Goal: Transaction & Acquisition: Purchase product/service

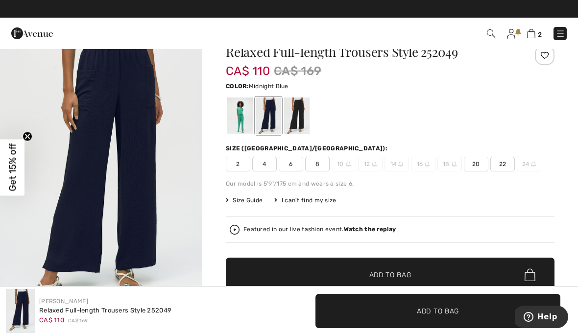
click at [540, 34] on span "2" at bounding box center [539, 34] width 4 height 7
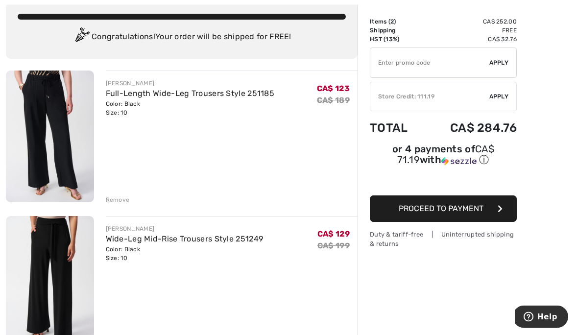
scroll to position [58, 0]
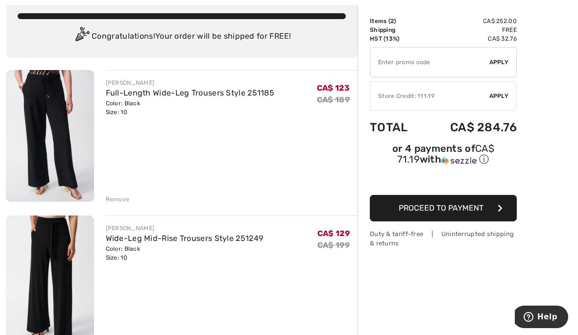
click at [69, 250] on img at bounding box center [50, 281] width 88 height 132
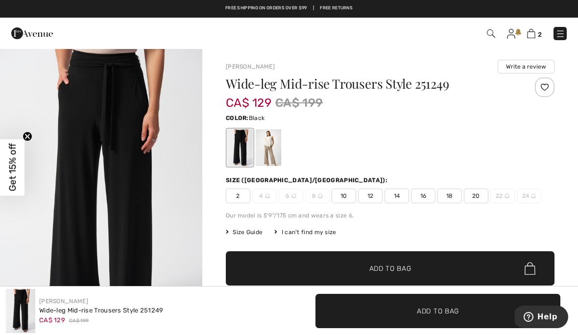
click at [547, 35] on span "2" at bounding box center [408, 33] width 318 height 13
click at [540, 36] on span "2" at bounding box center [539, 34] width 4 height 7
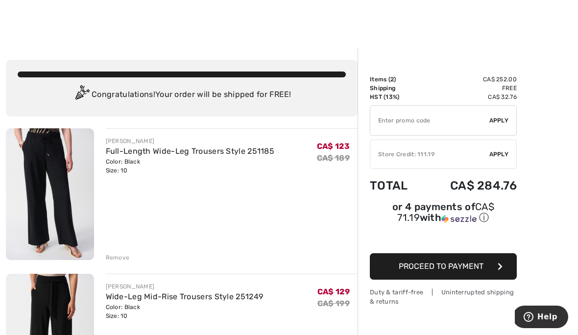
click at [61, 162] on img at bounding box center [50, 194] width 88 height 132
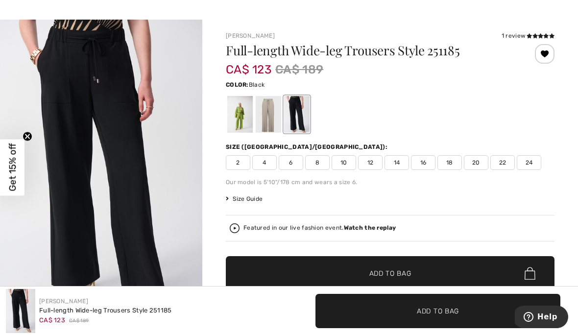
scroll to position [31, 0]
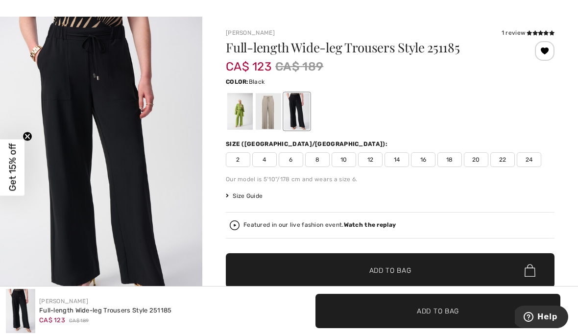
click at [347, 162] on span "10" at bounding box center [343, 159] width 24 height 15
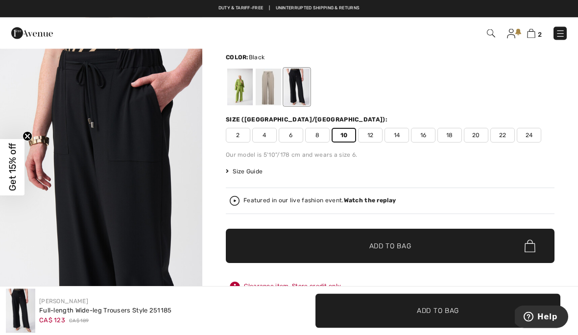
scroll to position [55, 0]
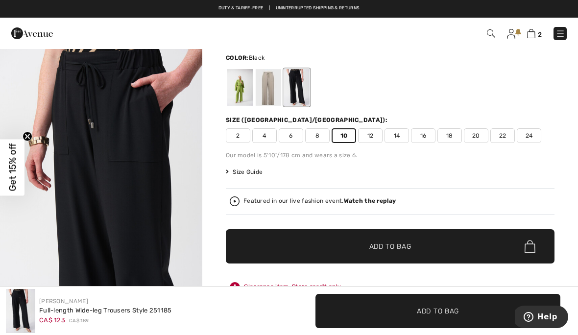
click at [389, 248] on span "Add to Bag" at bounding box center [390, 246] width 42 height 10
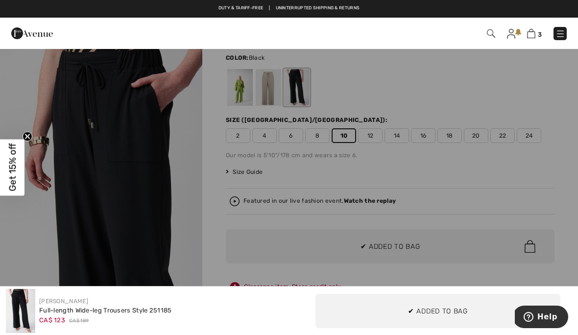
scroll to position [0, 0]
click at [390, 257] on div at bounding box center [289, 167] width 578 height 335
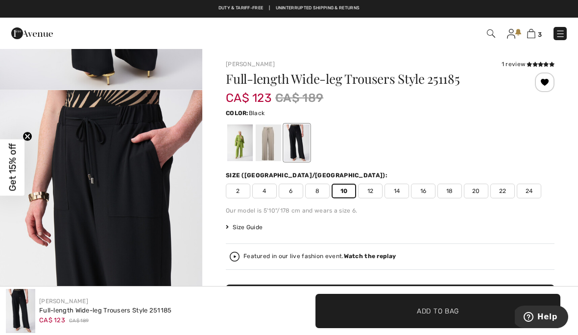
click at [541, 37] on span "3" at bounding box center [539, 34] width 4 height 7
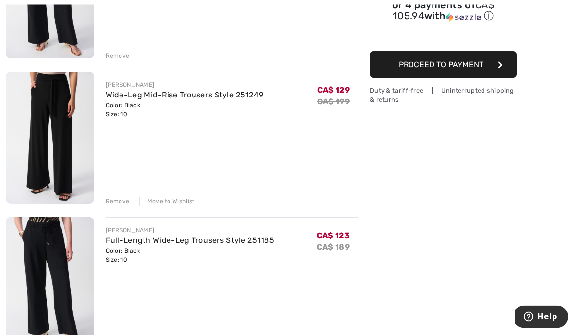
scroll to position [203, 0]
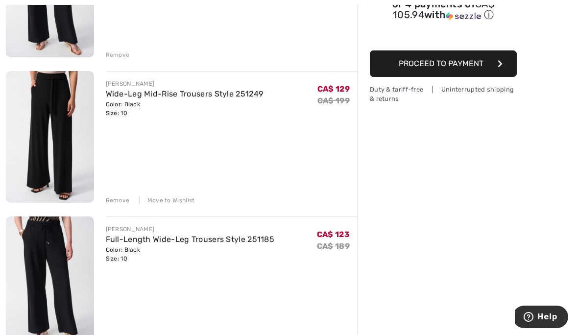
click at [122, 204] on div "Remove" at bounding box center [118, 200] width 24 height 9
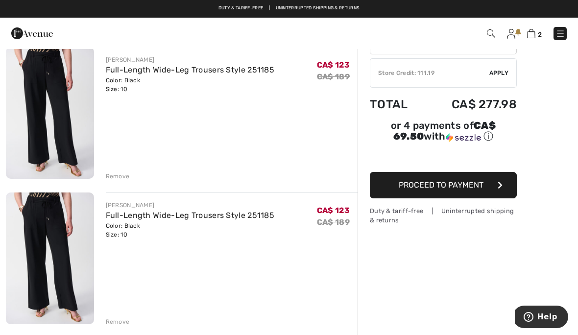
scroll to position [82, 0]
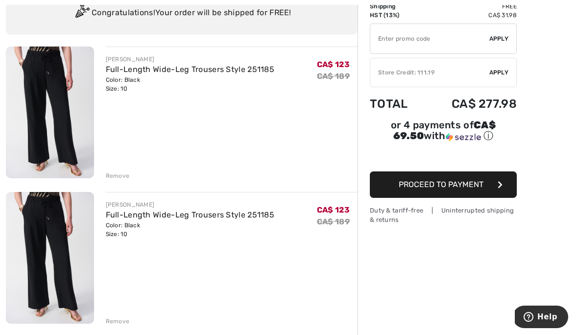
click at [126, 321] on div "Remove" at bounding box center [118, 321] width 24 height 9
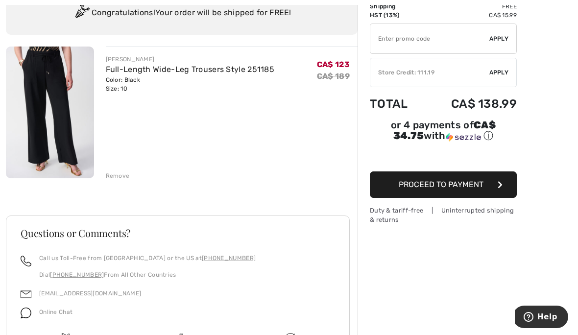
click at [69, 121] on img at bounding box center [50, 113] width 88 height 132
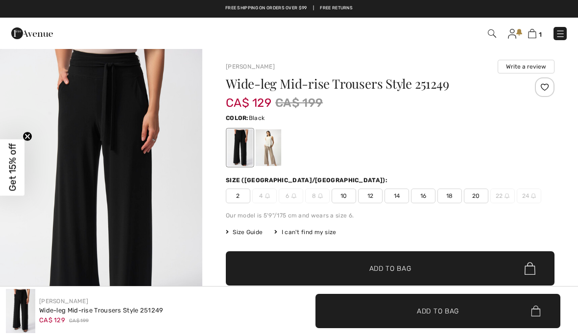
click at [558, 39] on img at bounding box center [560, 34] width 10 height 10
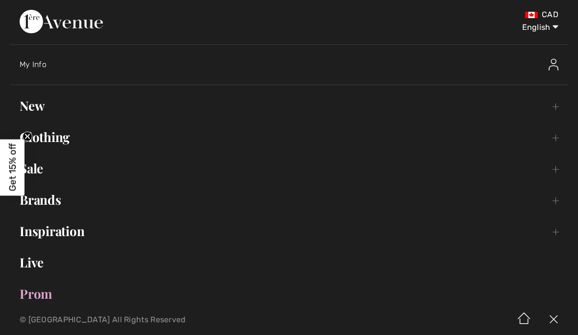
click at [43, 169] on link "Sale Toggle submenu" at bounding box center [289, 169] width 558 height 22
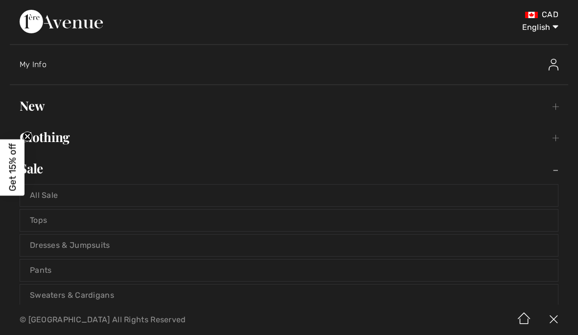
click at [48, 168] on link "Sale Toggle submenu" at bounding box center [289, 169] width 558 height 22
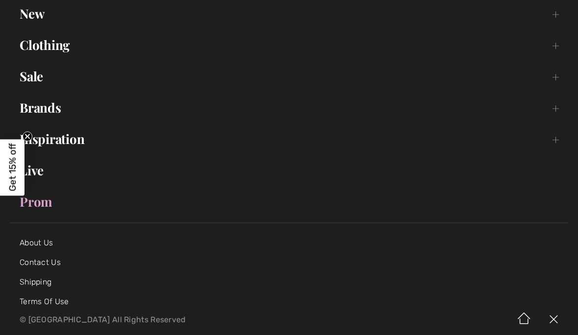
scroll to position [98, 0]
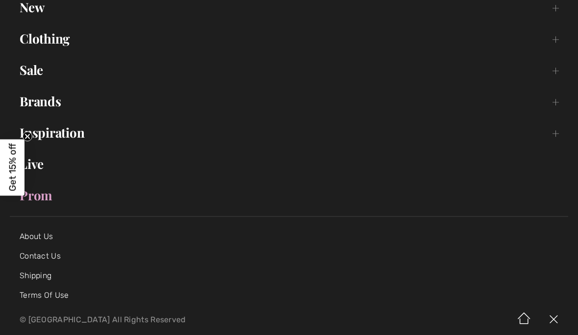
click at [35, 73] on link "Sale Toggle submenu" at bounding box center [289, 70] width 558 height 22
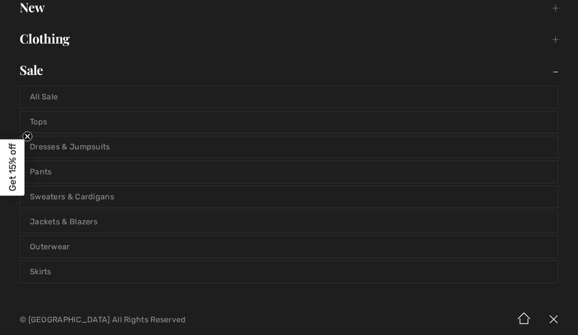
click at [51, 172] on link "Pants" at bounding box center [288, 172] width 537 height 22
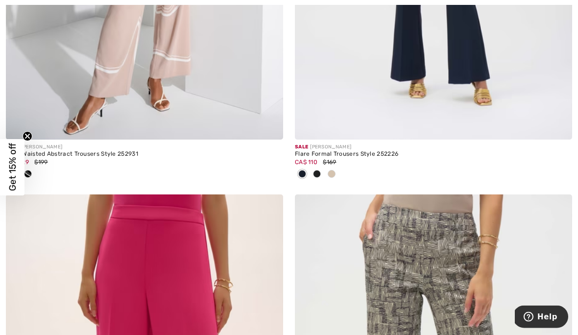
scroll to position [4657, 0]
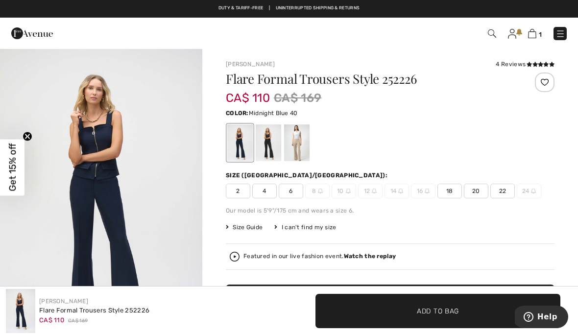
click at [431, 114] on div "Color: Midnight Blue 40" at bounding box center [390, 113] width 328 height 12
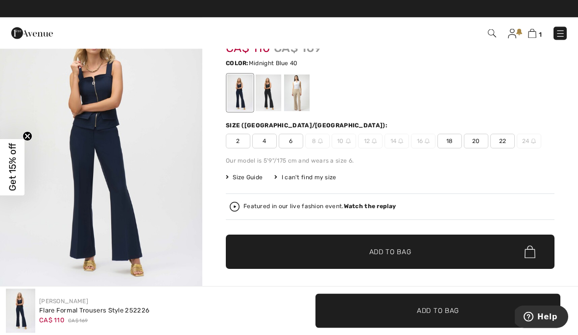
scroll to position [50, 0]
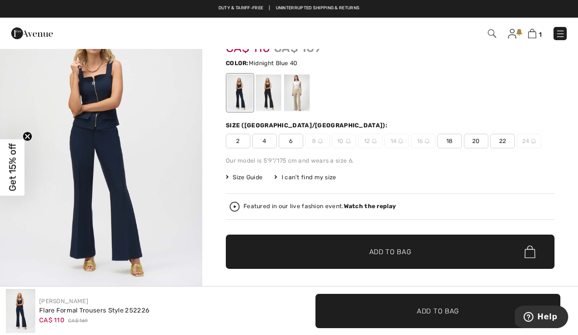
click at [278, 98] on div at bounding box center [268, 92] width 25 height 37
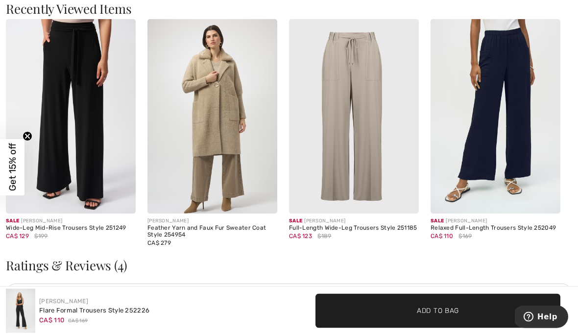
scroll to position [1522, 0]
click at [111, 240] on div "Sale JOSEPH RIBKOFF Wide-Leg Mid-Rise Trousers Style 251249 CA$ 129 $199" at bounding box center [71, 236] width 130 height 46
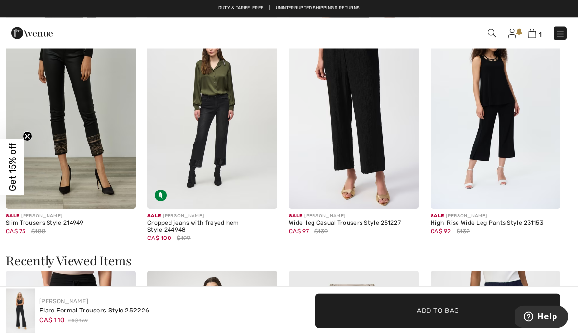
scroll to position [1241, 0]
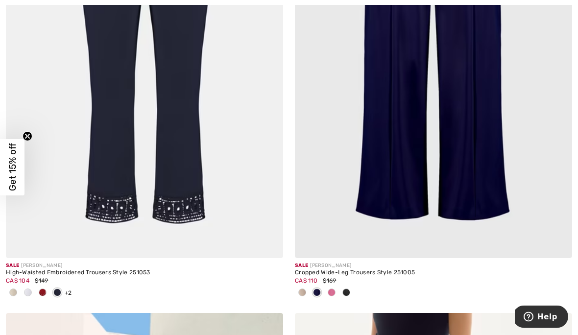
scroll to position [3646, 0]
click at [346, 278] on div "CA$ 110 $169" at bounding box center [433, 280] width 277 height 9
click at [339, 279] on div "CA$ 110 $169" at bounding box center [433, 280] width 277 height 9
click at [400, 262] on div "Sale JOSEPH RIBKOFF" at bounding box center [433, 265] width 277 height 7
click at [338, 288] on div at bounding box center [331, 293] width 15 height 16
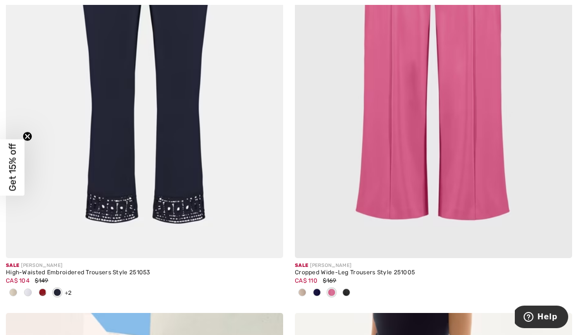
click at [351, 298] on div "Sale JOSEPH RIBKOFF Cropped Wide-Leg Trousers Style 251005 CA$ 110 $169" at bounding box center [433, 285] width 277 height 55
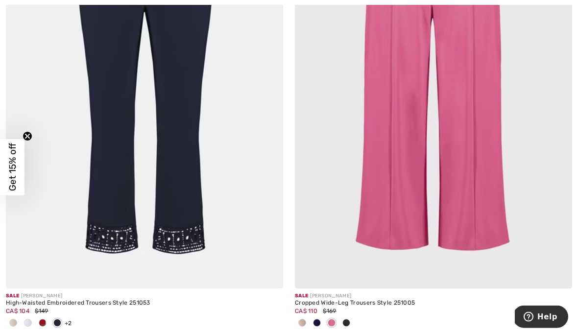
scroll to position [3628, 0]
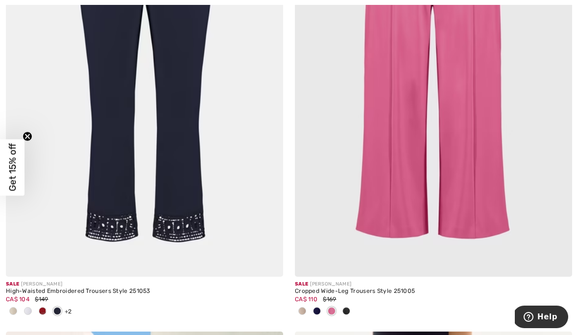
click at [481, 138] on img at bounding box center [433, 69] width 277 height 416
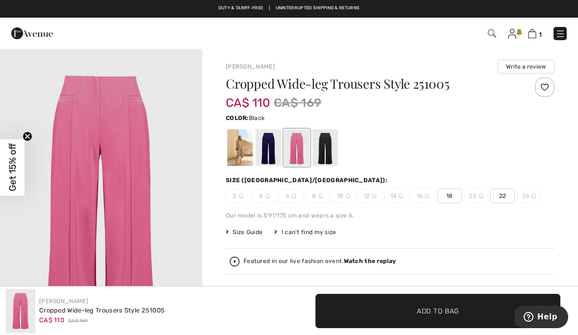
click at [329, 152] on div at bounding box center [324, 147] width 25 height 37
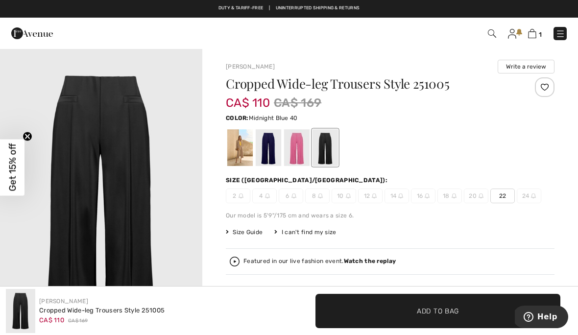
click at [269, 159] on div at bounding box center [268, 147] width 25 height 37
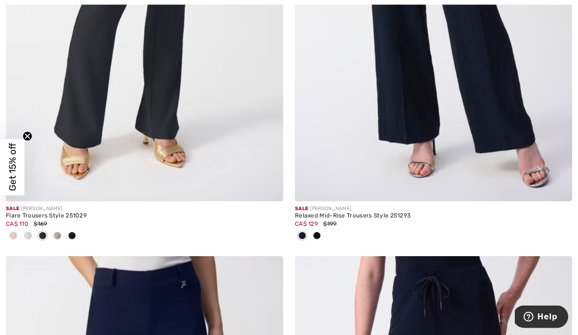
scroll to position [4627, 0]
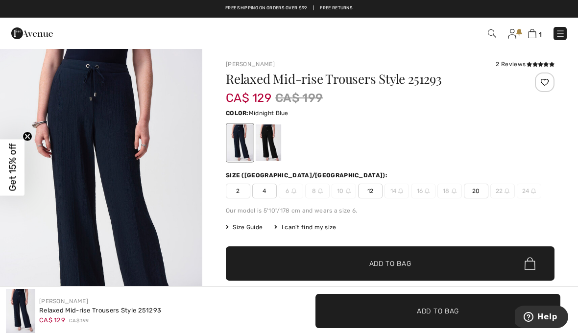
click at [272, 147] on div at bounding box center [268, 142] width 25 height 37
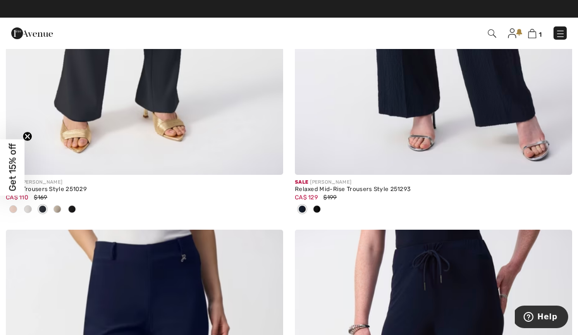
scroll to position [4652, 0]
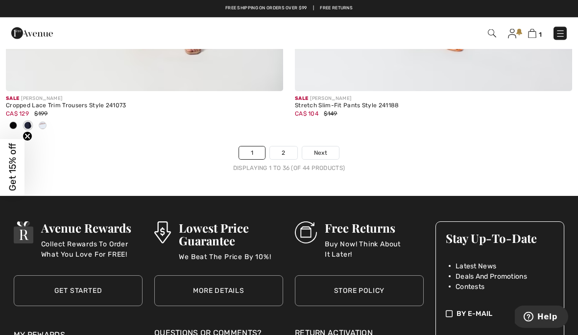
scroll to position [8556, 0]
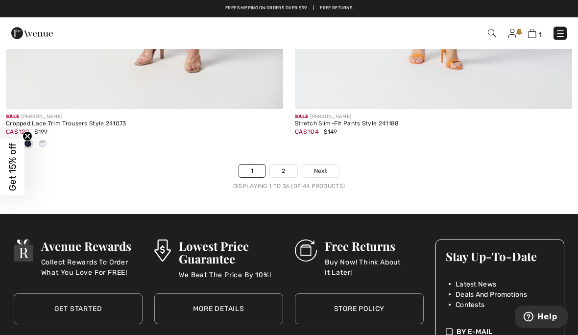
click at [285, 166] on link "2" at bounding box center [283, 171] width 27 height 13
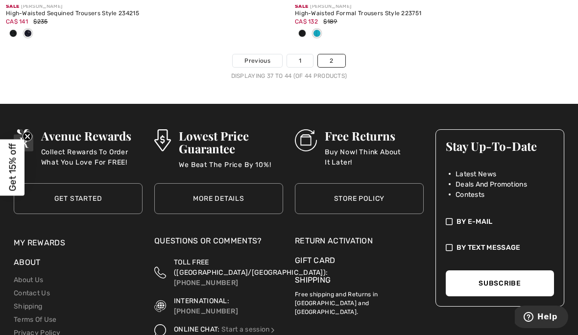
scroll to position [2028, 0]
